Goal: Find specific page/section: Find specific page/section

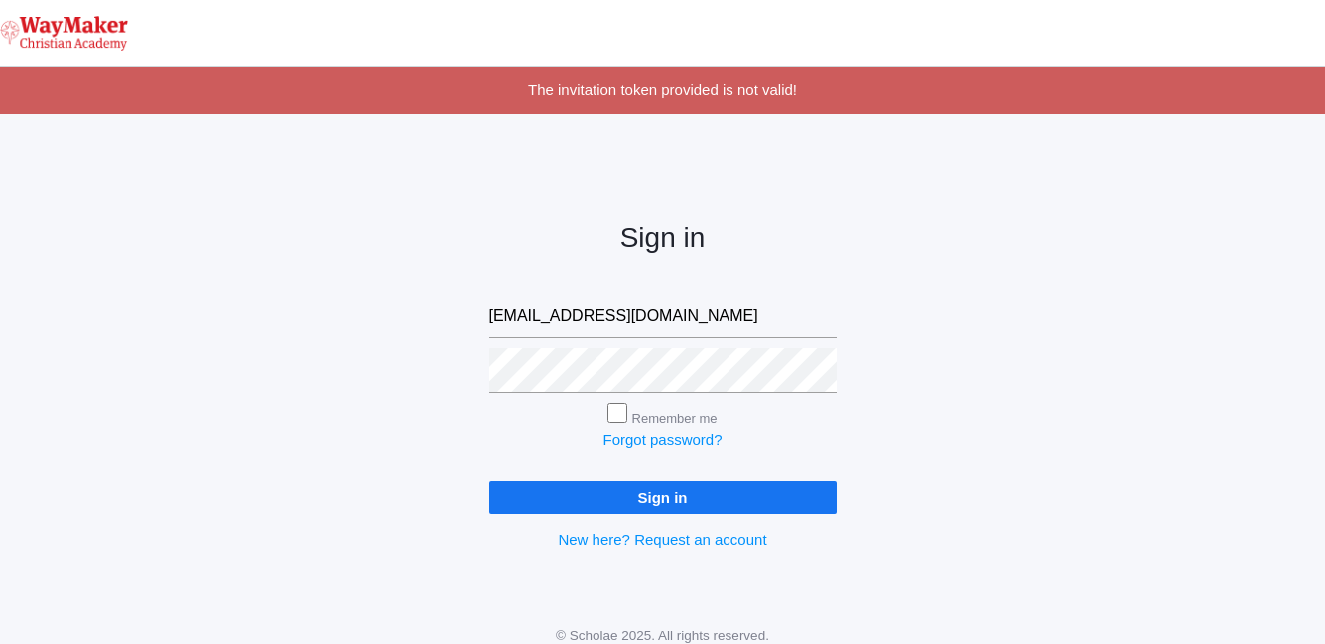
type input "stodhunter@waymakerchristian.com"
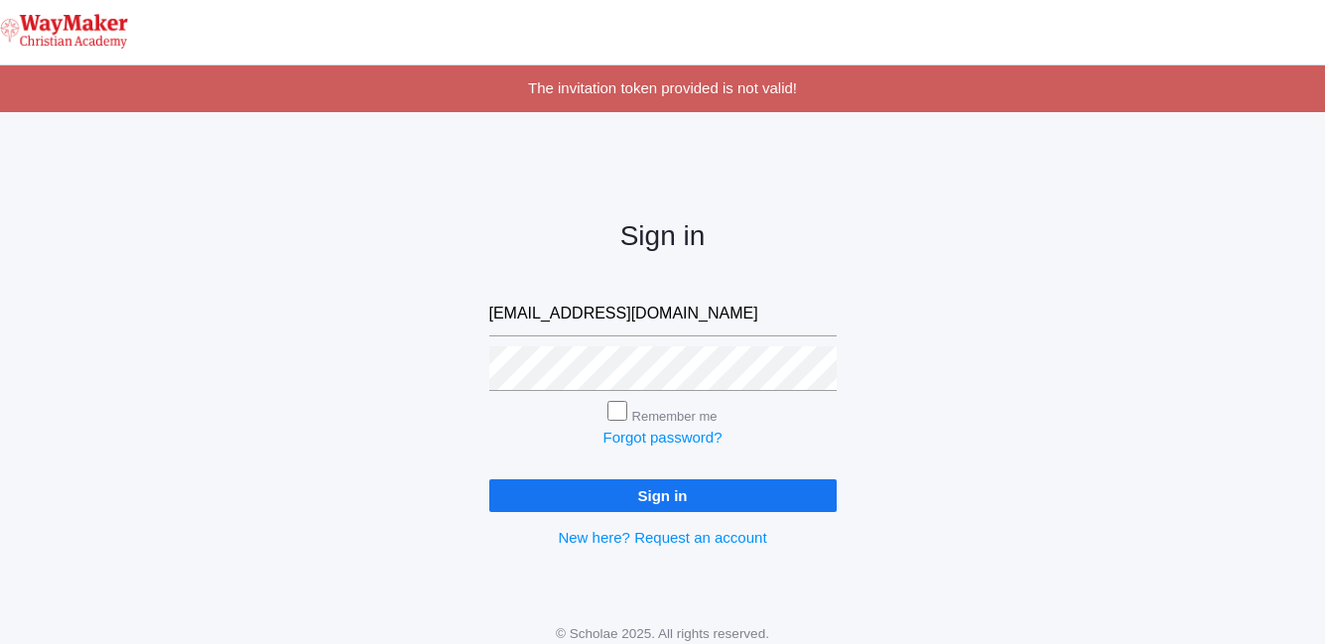
click at [644, 492] on input "Sign in" at bounding box center [662, 495] width 347 height 33
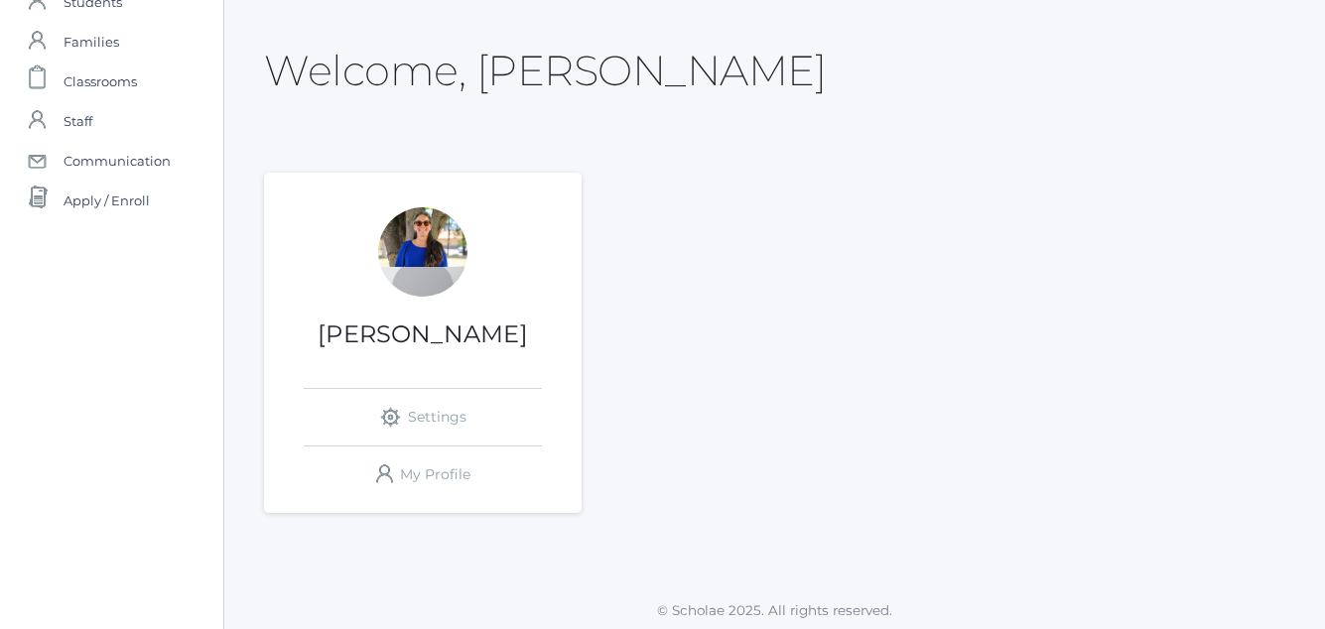
scroll to position [82, 0]
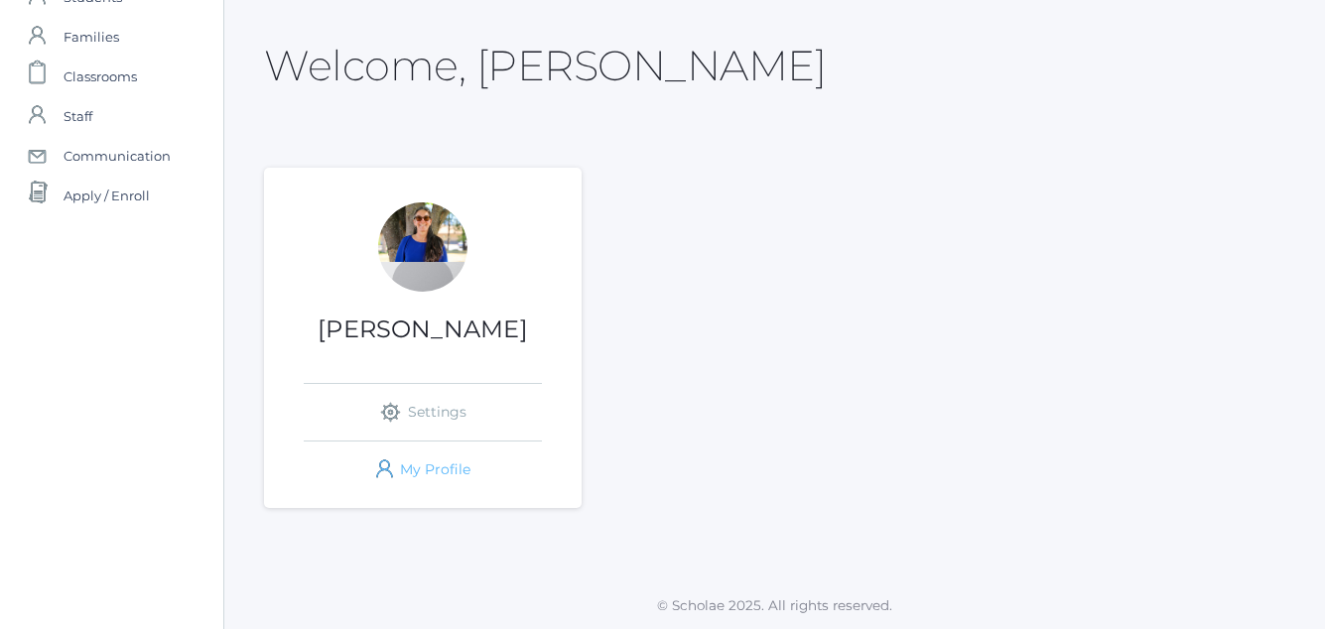
click at [428, 468] on link "icons/user/plain Created with Sketch. My Profile" at bounding box center [423, 470] width 238 height 57
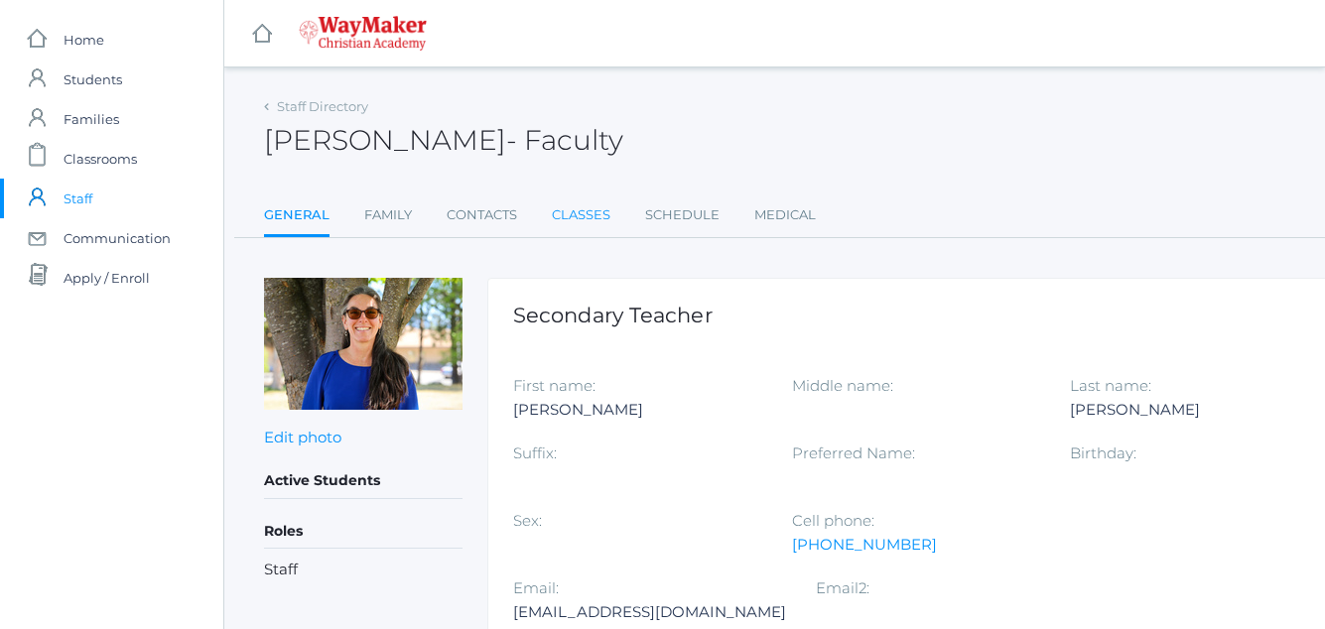
click at [577, 213] on link "Classes" at bounding box center [581, 216] width 59 height 40
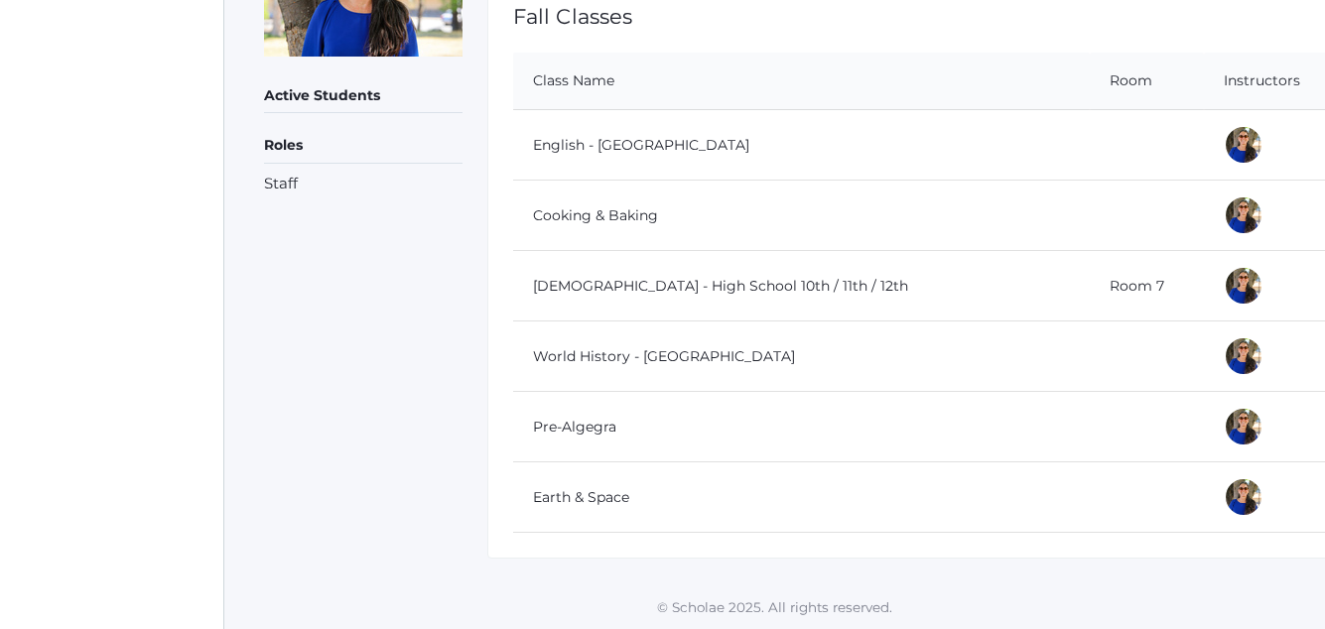
scroll to position [355, 0]
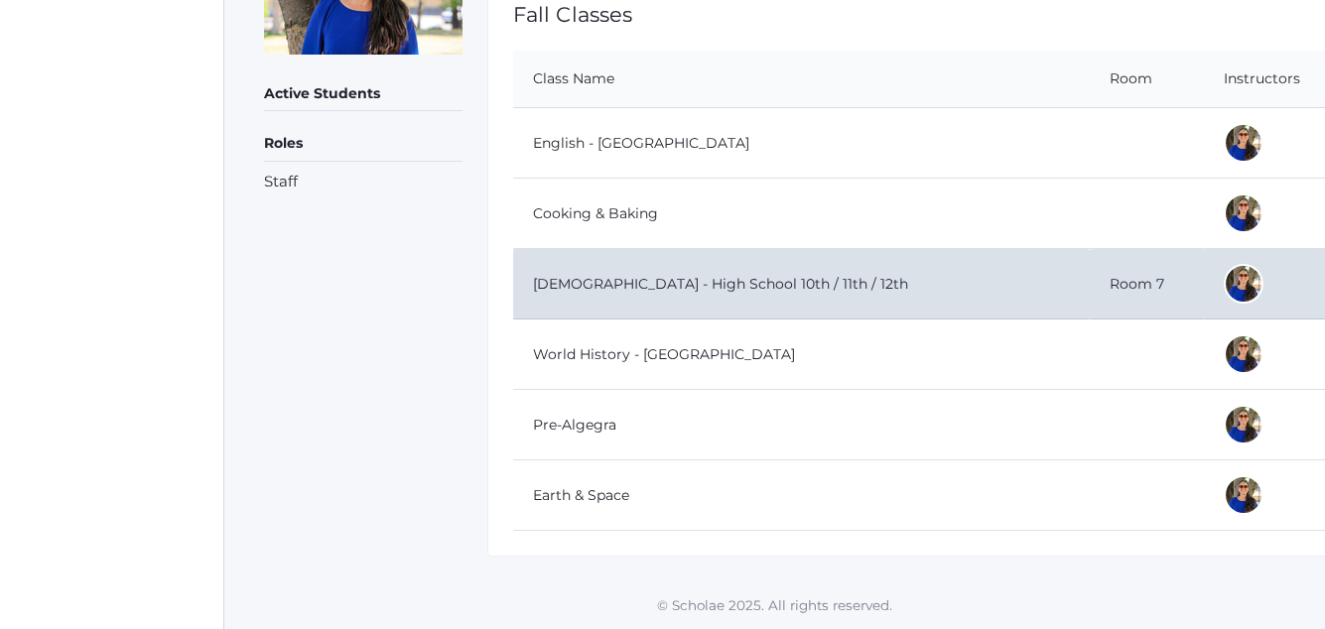
click at [816, 283] on td "[DEMOGRAPHIC_DATA] - High School 10th / 11th / 12th" at bounding box center [801, 284] width 577 height 70
